Goal: Task Accomplishment & Management: Manage account settings

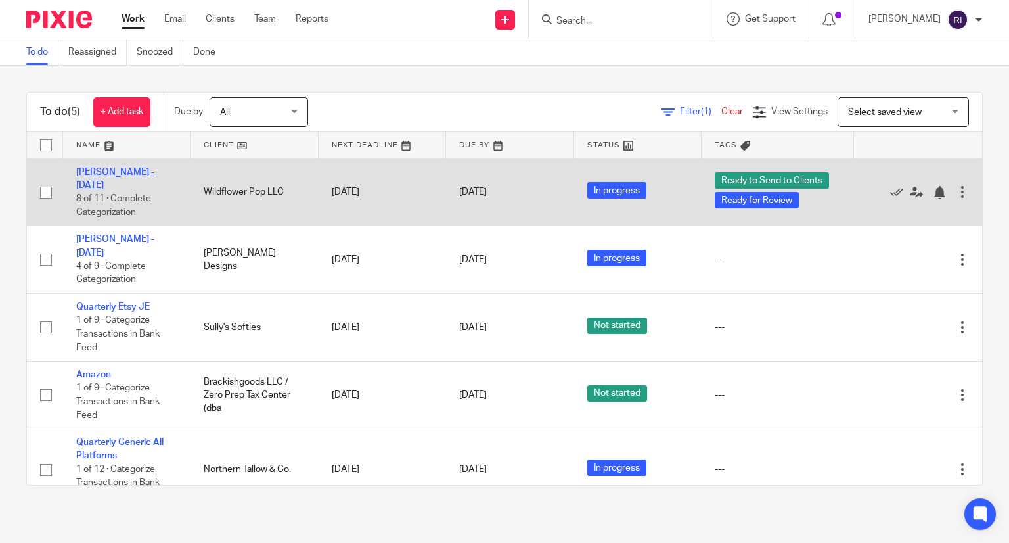
click at [136, 170] on link "[PERSON_NAME] - [DATE]" at bounding box center [115, 179] width 78 height 22
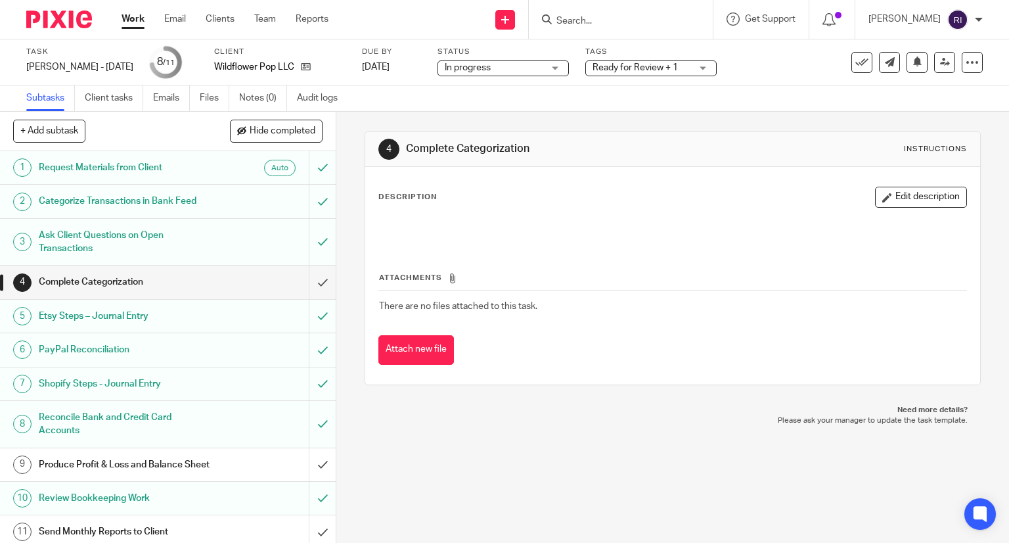
click at [677, 66] on div "Ready for Review + 1" at bounding box center [650, 68] width 131 height 16
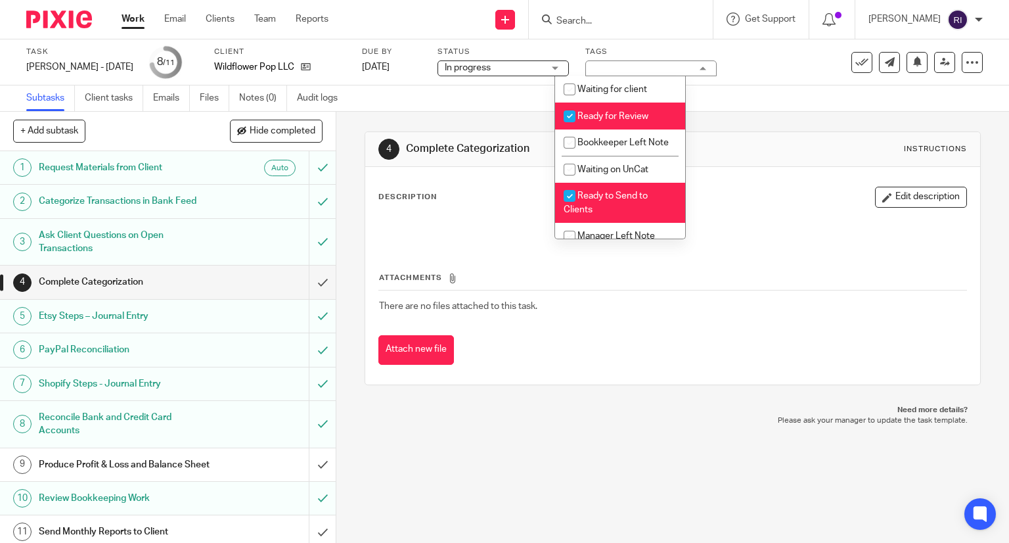
click at [571, 115] on input "checkbox" at bounding box center [569, 116] width 25 height 25
checkbox input "false"
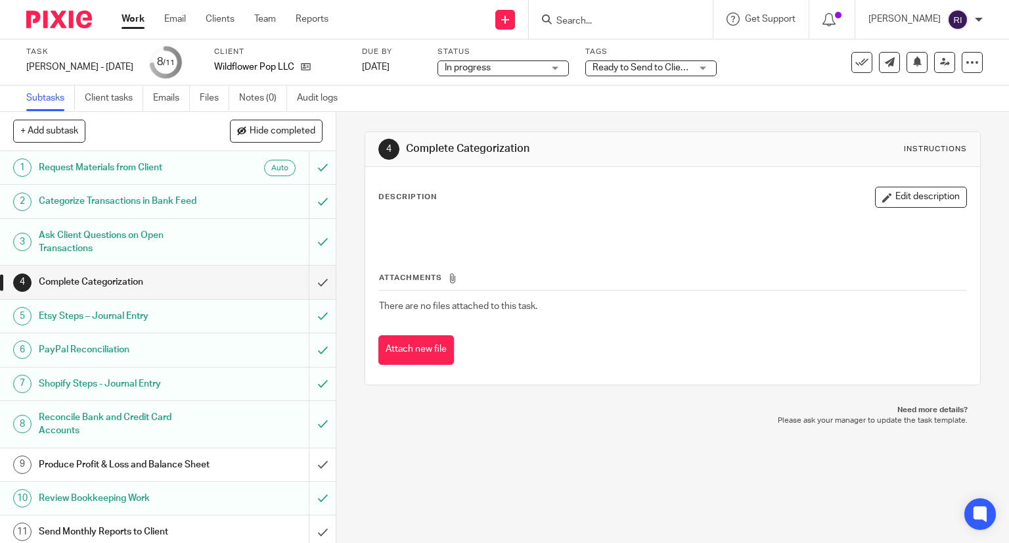
click at [458, 103] on div "Subtasks Client tasks Emails Files Notes (0) Audit logs" at bounding box center [504, 98] width 1009 height 26
click at [259, 466] on div "Produce Profit & Loss and Balance Sheet" at bounding box center [167, 465] width 257 height 20
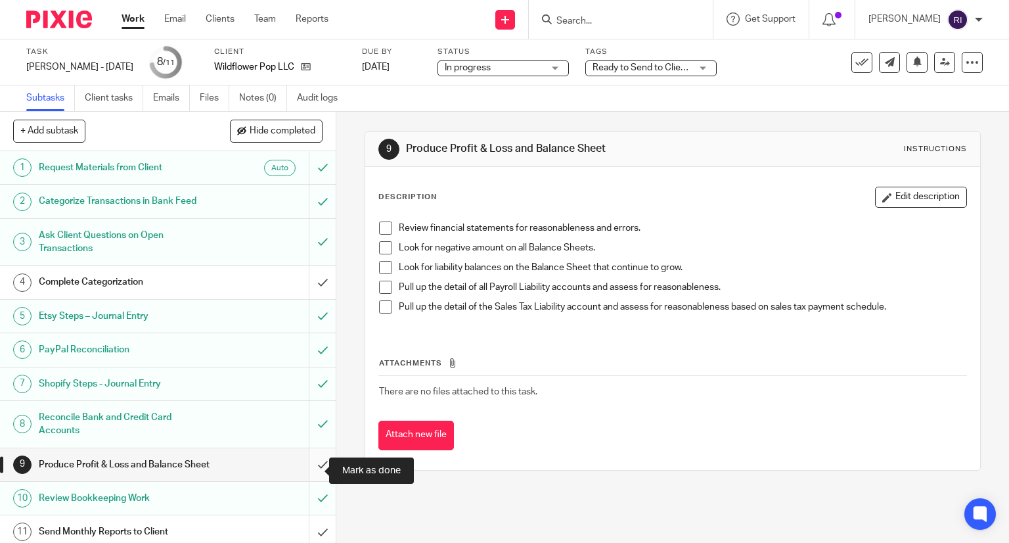
click at [315, 460] on input "submit" at bounding box center [168, 464] width 336 height 33
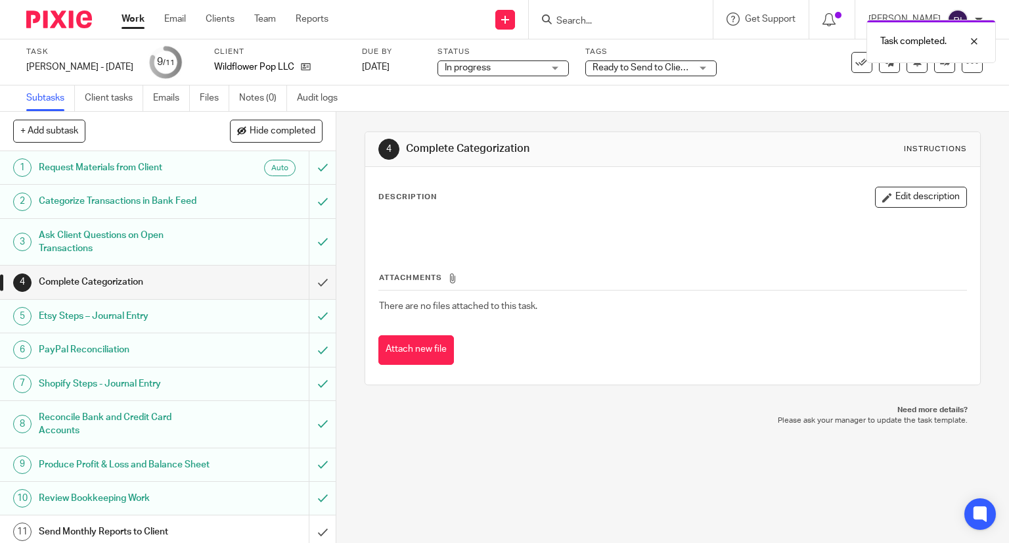
scroll to position [18, 0]
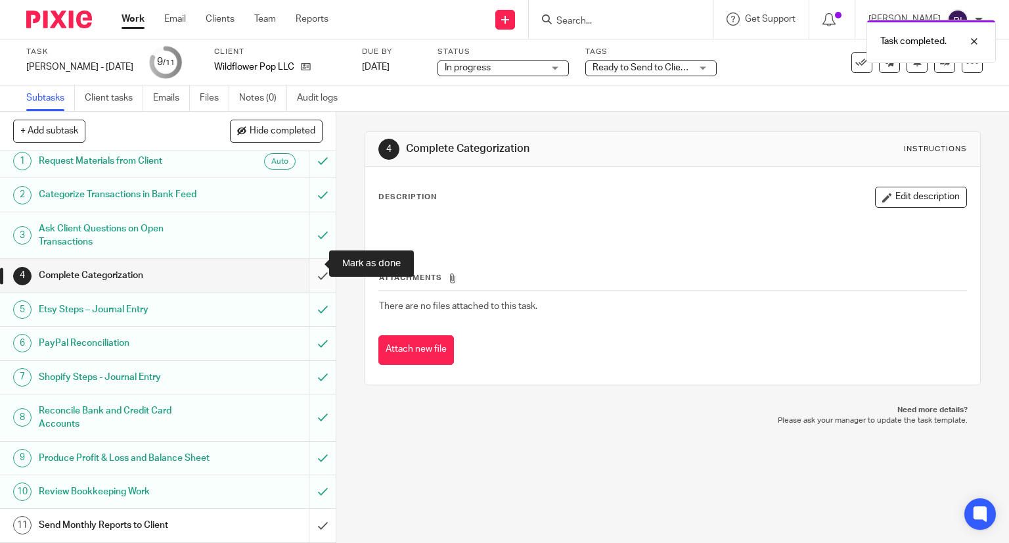
click at [308, 265] on input "submit" at bounding box center [168, 275] width 336 height 33
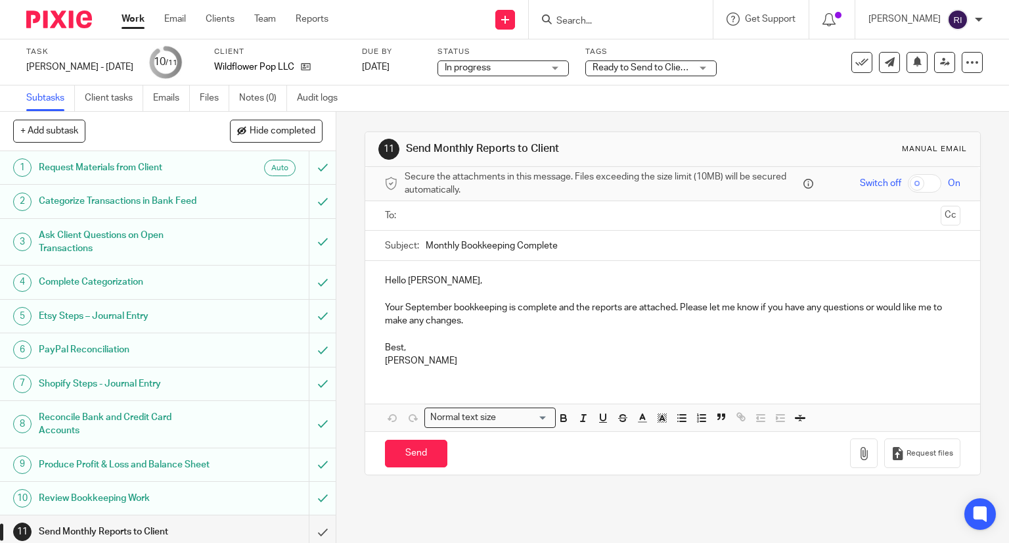
click at [134, 21] on link "Work" at bounding box center [133, 18] width 23 height 13
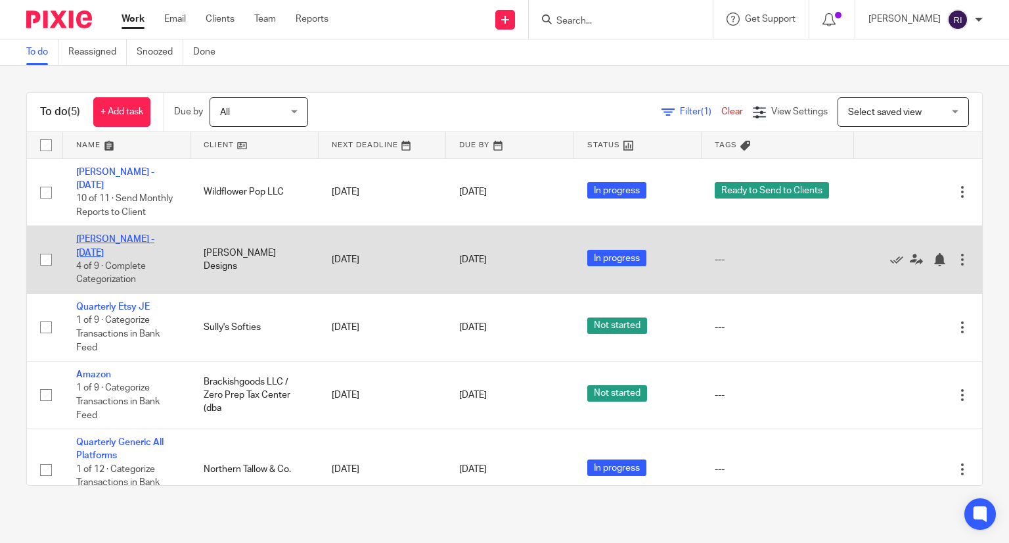
click at [135, 243] on link "[PERSON_NAME] - [DATE]" at bounding box center [115, 246] width 78 height 22
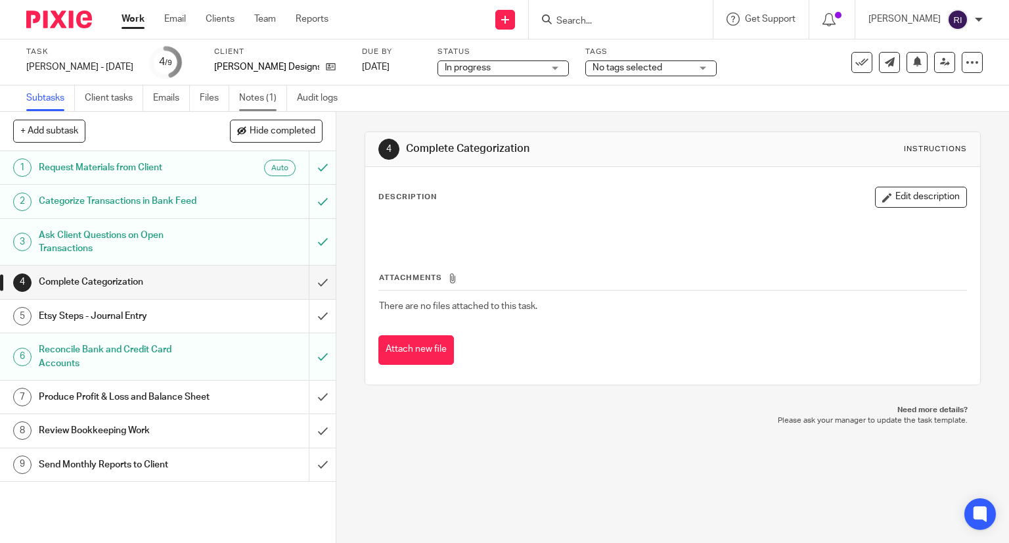
click at [263, 95] on link "Notes (1)" at bounding box center [263, 98] width 48 height 26
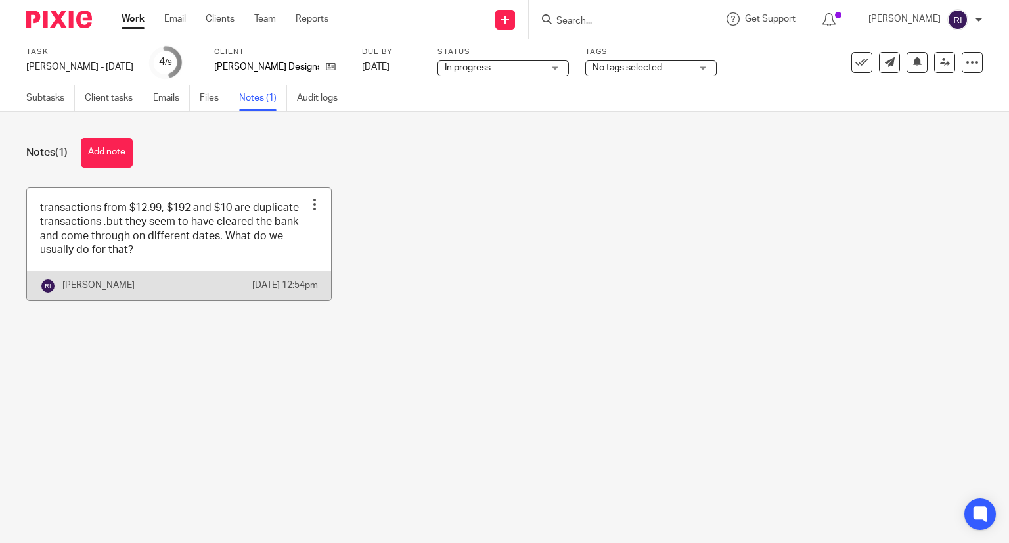
click at [189, 231] on link at bounding box center [179, 244] width 304 height 112
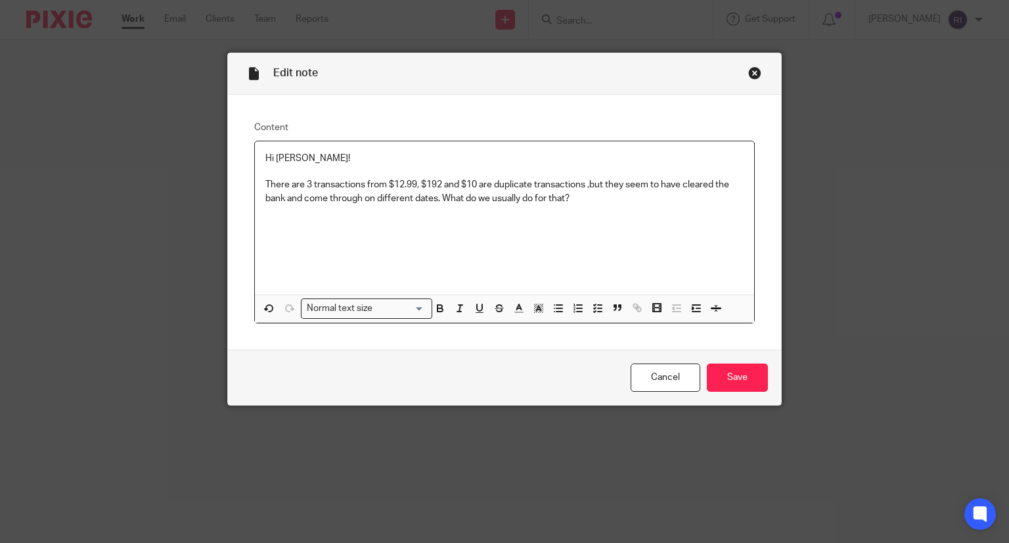
click at [360, 187] on p "There are 3 transactions from $12.99, $192 and $10 are duplicate transactions ,…" at bounding box center [504, 191] width 479 height 27
drag, startPoint x: 392, startPoint y: 198, endPoint x: 695, endPoint y: 185, distance: 303.2
click at [695, 185] on p "There are 3 transactions that appear to be duplicates in the debit account. The…" at bounding box center [504, 198] width 479 height 40
click at [600, 200] on p "There are 3 transactions that appear to be duplicates in the debit account. The…" at bounding box center [504, 191] width 479 height 27
click at [691, 209] on div "Hi Michelle! There are 3 transactions that appear to be duplicates in the debit…" at bounding box center [505, 217] width 500 height 153
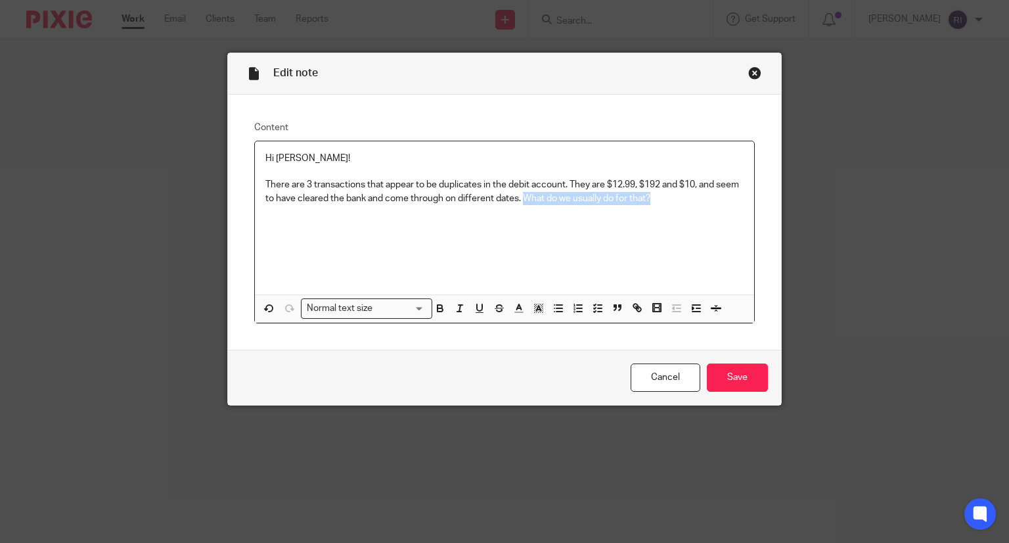
drag, startPoint x: 691, startPoint y: 209, endPoint x: 522, endPoint y: 211, distance: 169.5
click at [522, 211] on div "Hi Michelle! There are 3 transactions that appear to be duplicates in the debit…" at bounding box center [505, 217] width 500 height 153
click at [372, 197] on p "There are 3 transactions that appear to be duplicates in the debit account. The…" at bounding box center [504, 191] width 479 height 27
click at [597, 179] on p "There are 3 transactions that appear to be duplicates in the debit account. The…" at bounding box center [504, 191] width 479 height 27
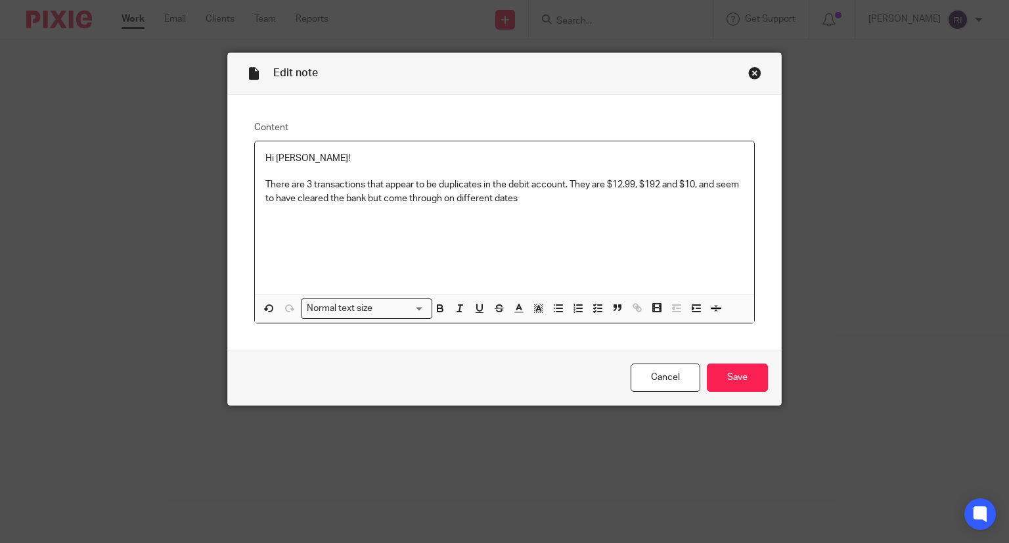
click at [569, 208] on div "Hi Michelle! There are 3 transactions that appear to be duplicates in the debit…" at bounding box center [505, 217] width 500 height 153
click at [360, 196] on p "There are 3 transactions that appear to be duplicates in the debit account. The…" at bounding box center [504, 191] width 479 height 27
click at [382, 194] on p "There are 3 transactions that appear to be duplicates in the debit account. The…" at bounding box center [504, 191] width 479 height 27
click at [695, 223] on div "Hi Michelle! There are 3 transactions that appear to be duplicates in the debit…" at bounding box center [505, 217] width 500 height 153
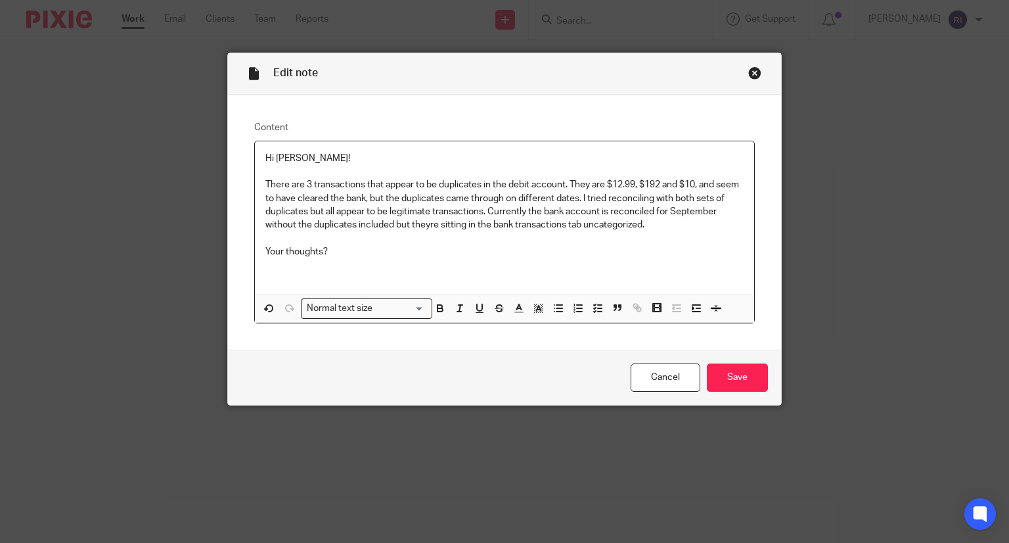
click at [265, 159] on p "Hi Michelle!" at bounding box center [504, 158] width 479 height 13
click at [502, 191] on p "There are 3 transactions that appear to be duplicates in the debit account. The…" at bounding box center [504, 204] width 479 height 53
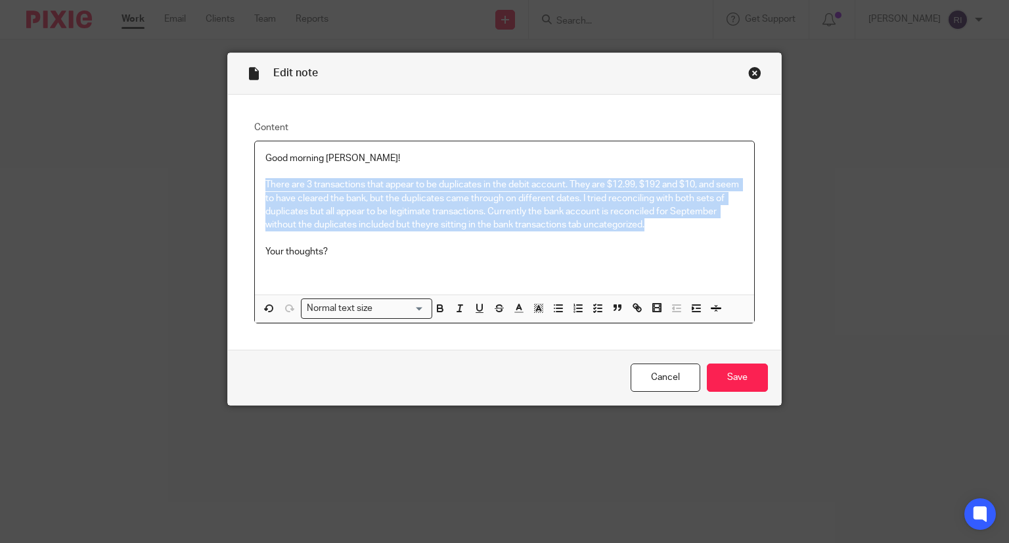
click at [502, 191] on p "There are 3 transactions that appear to be duplicates in the debit account. The…" at bounding box center [504, 204] width 479 height 53
click at [557, 186] on p "There are 3 transactions that appear to be duplicates in the debit account. The…" at bounding box center [504, 204] width 479 height 53
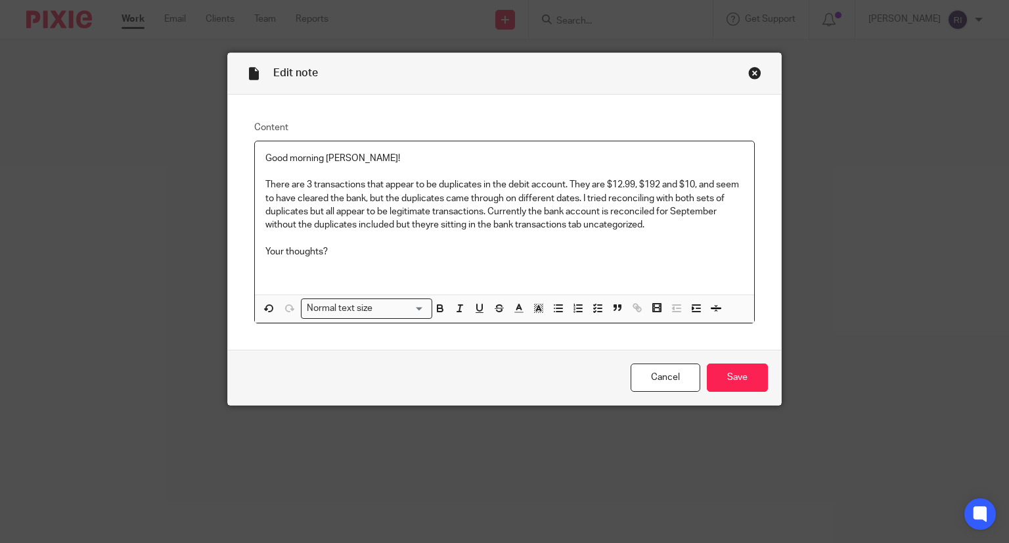
click at [657, 185] on p "There are 3 transactions that appear to be duplicates in the debit account. The…" at bounding box center [504, 204] width 479 height 53
click at [388, 195] on p "There are 3 transactions that appear to be duplicates in the debit account. The…" at bounding box center [504, 204] width 479 height 53
click at [319, 204] on p "There are 3 transactions that appear to be duplicates in the debit account. The…" at bounding box center [504, 204] width 479 height 53
click at [418, 221] on p "There are 3 transactions that appear to be duplicates in the debit account. The…" at bounding box center [504, 204] width 479 height 53
click at [678, 228] on p "There are 3 transactions that appear to be duplicates in the debit account. The…" at bounding box center [504, 204] width 479 height 53
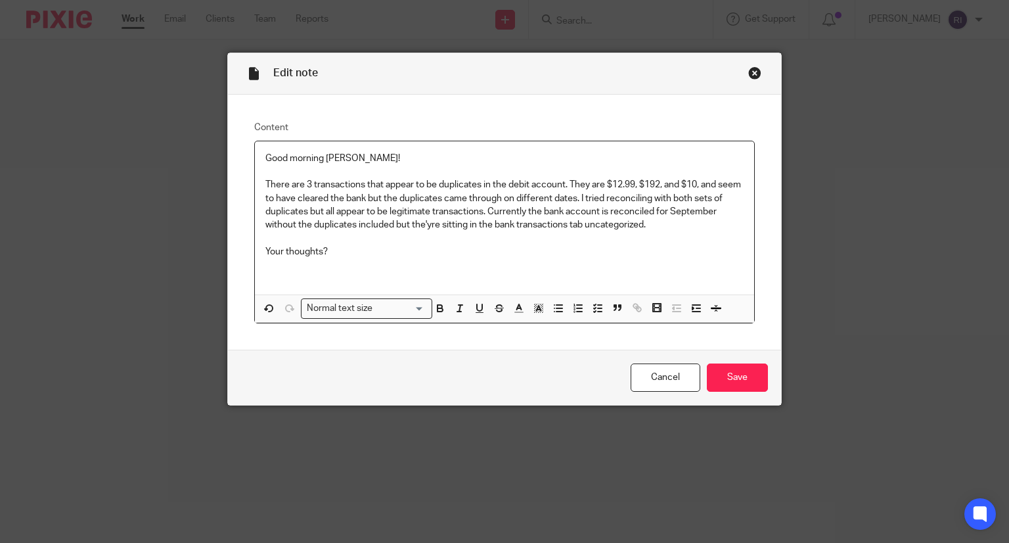
click at [421, 229] on p "There are 3 transactions that appear to be duplicates in the debit account. The…" at bounding box center [504, 204] width 479 height 53
click at [340, 261] on div "Good morning Michelle! There are 3 transactions that appear to be duplicates in…" at bounding box center [505, 217] width 500 height 153
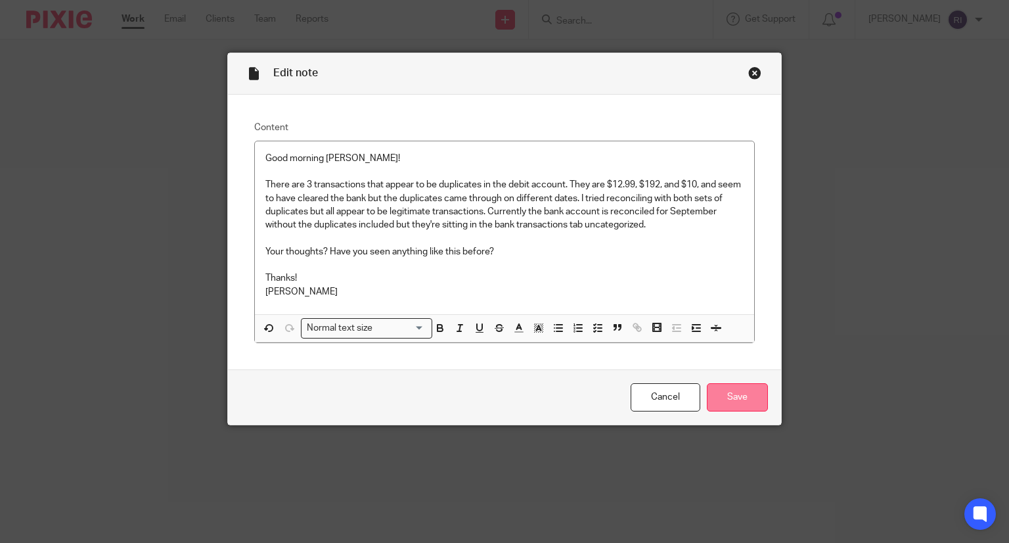
click at [721, 398] on input "Save" at bounding box center [737, 397] width 61 height 28
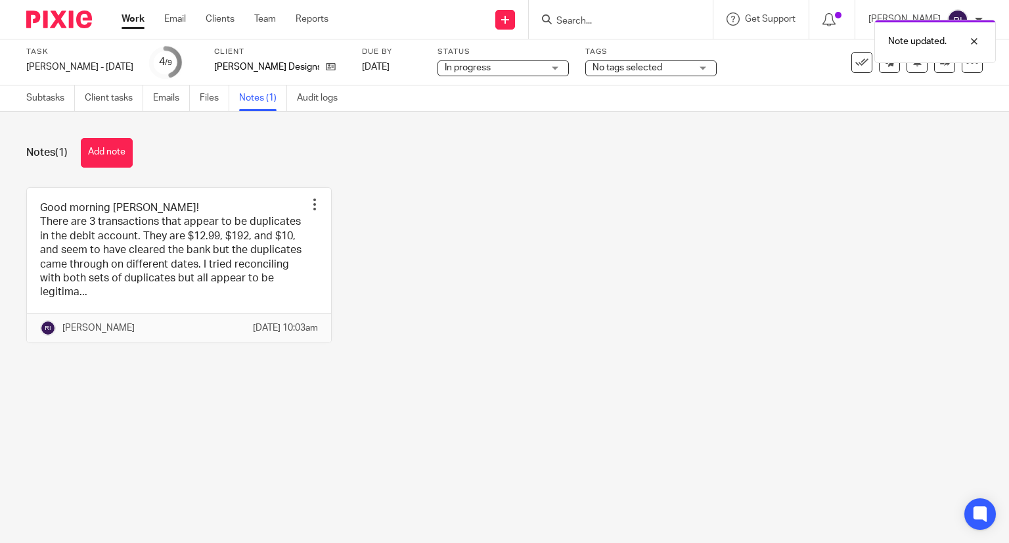
click at [652, 69] on span "No tags selected" at bounding box center [642, 68] width 99 height 14
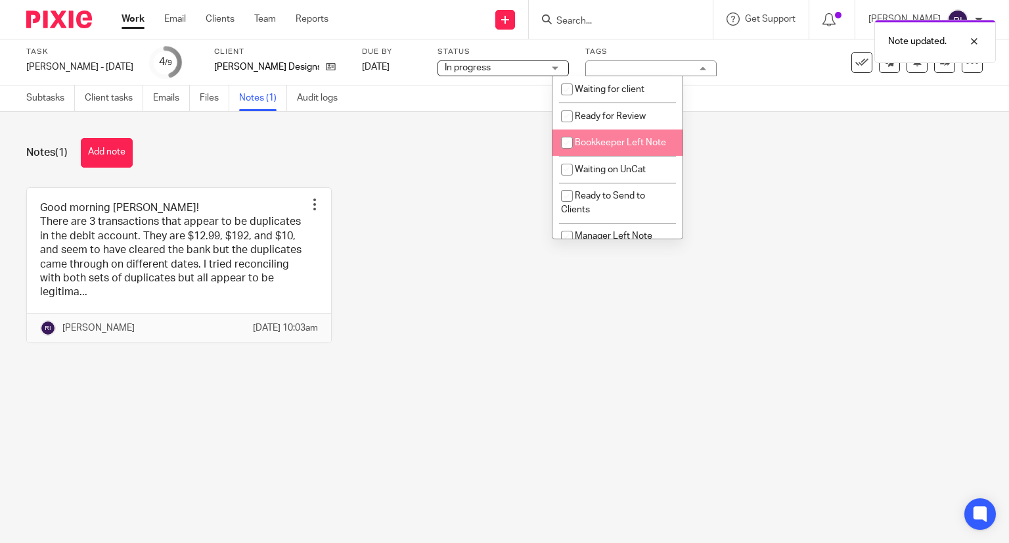
click at [564, 141] on input "checkbox" at bounding box center [567, 142] width 25 height 25
checkbox input "true"
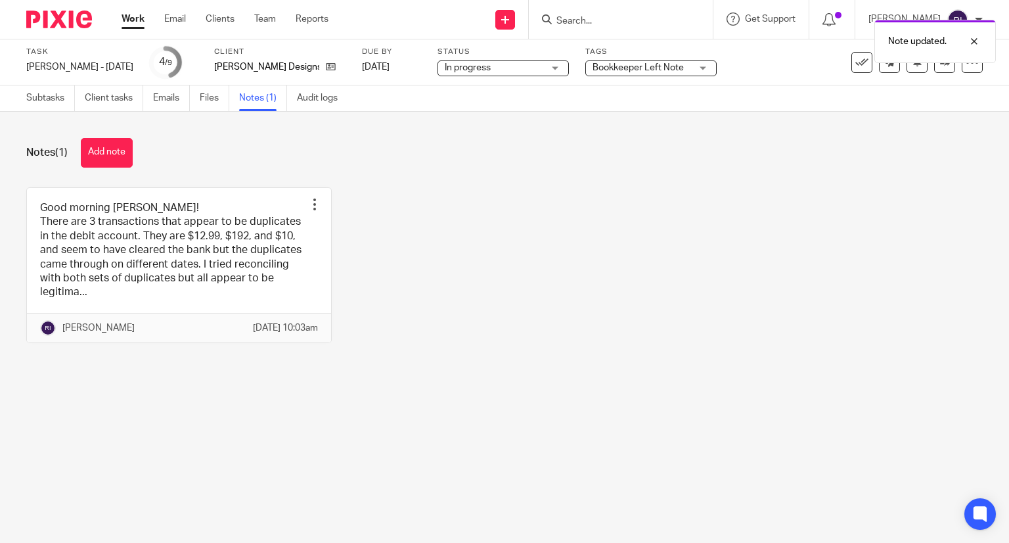
click at [461, 220] on div "Good morning [PERSON_NAME]! There are 3 transactions that appear to be duplicat…" at bounding box center [494, 274] width 977 height 175
click at [934, 70] on link at bounding box center [944, 62] width 21 height 21
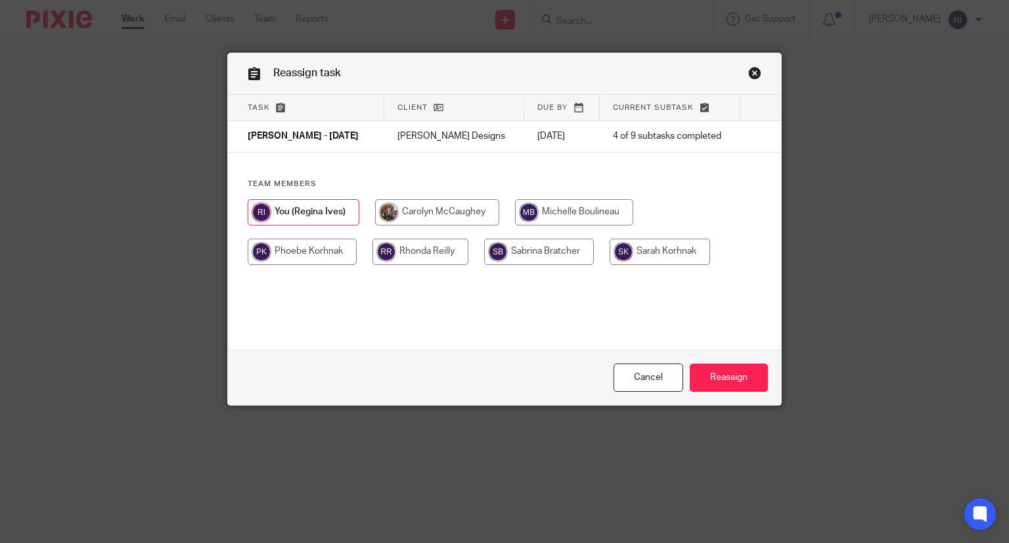
click at [574, 200] on input "radio" at bounding box center [574, 212] width 118 height 26
radio input "true"
click at [728, 367] on input "Reassign" at bounding box center [729, 377] width 78 height 28
